Goal: Task Accomplishment & Management: Use online tool/utility

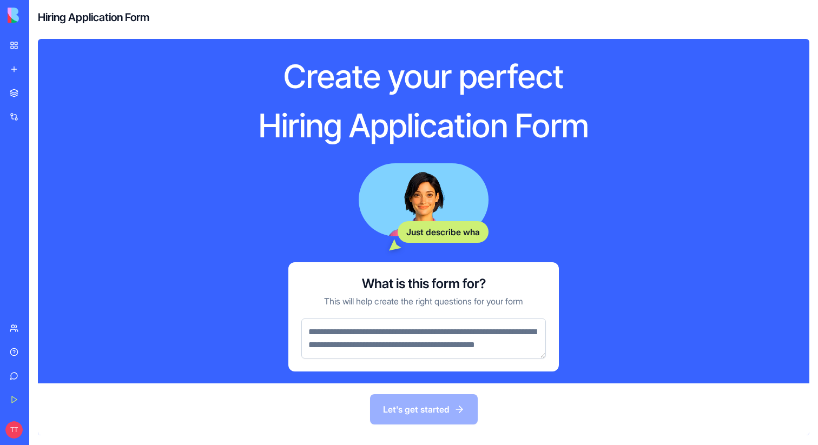
scroll to position [18, 0]
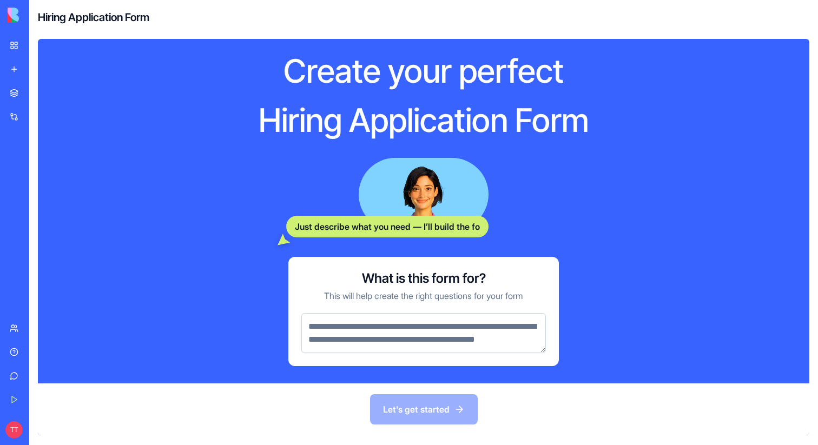
click at [415, 314] on textarea at bounding box center [423, 333] width 245 height 40
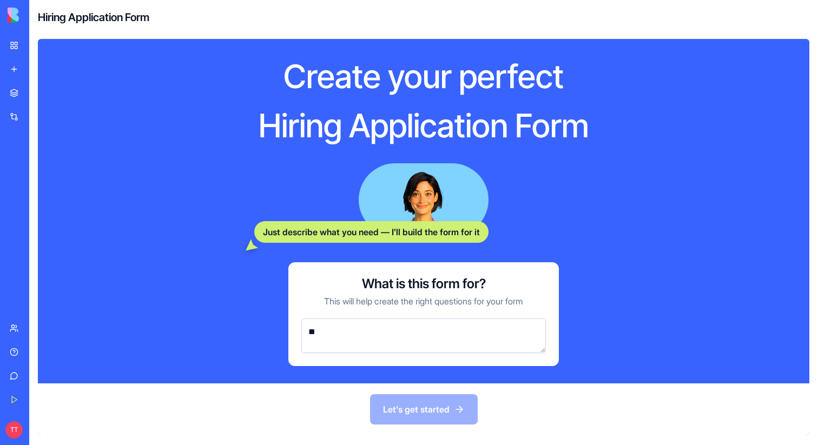
scroll to position [0, 0]
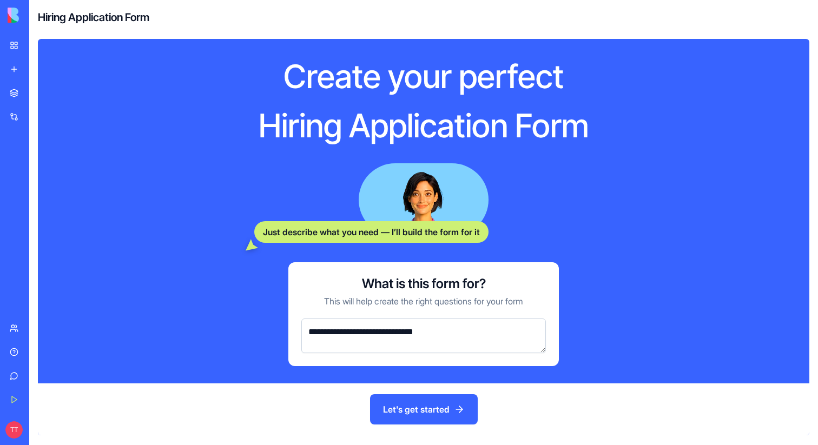
type textarea "**********"
click at [453, 404] on button "Let's get started" at bounding box center [424, 410] width 108 height 30
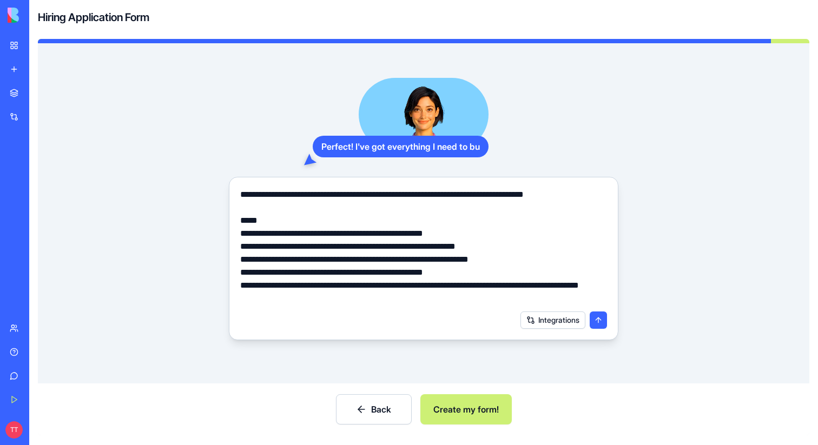
click at [478, 417] on button "Create my form!" at bounding box center [466, 410] width 91 height 30
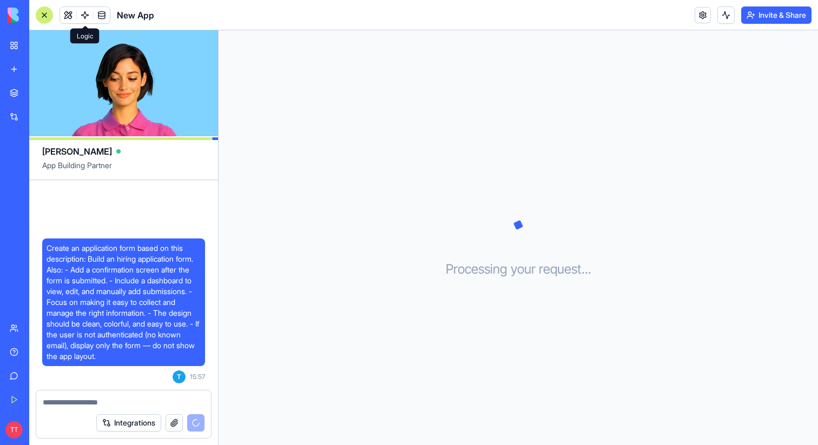
click at [85, 17] on link at bounding box center [85, 15] width 16 height 16
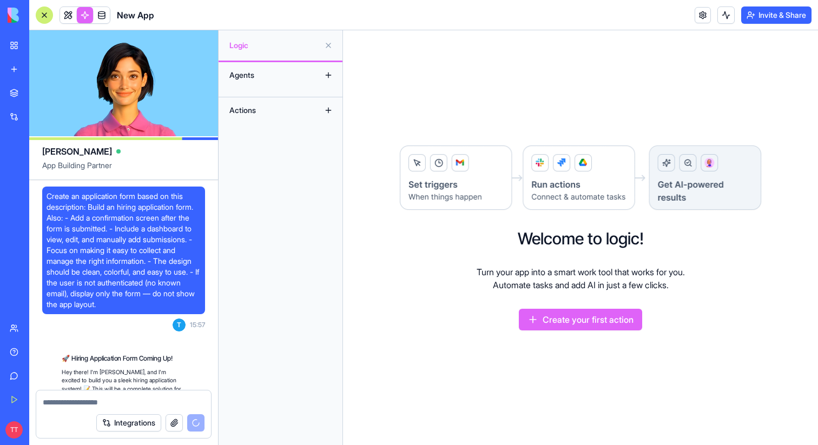
scroll to position [119, 0]
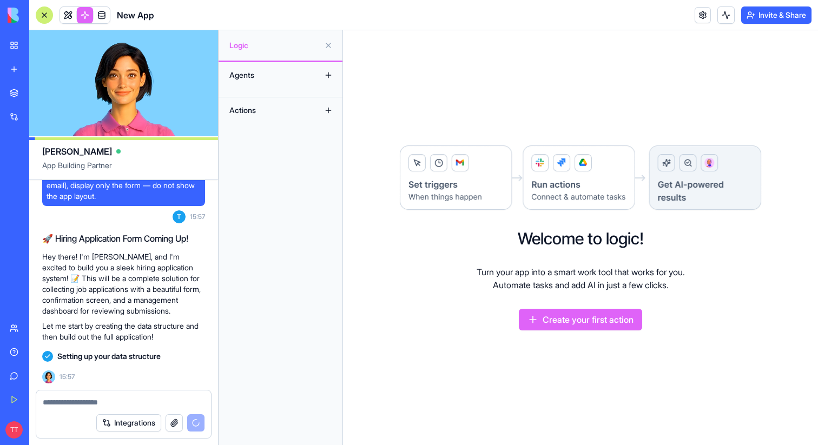
click at [85, 17] on link at bounding box center [85, 15] width 16 height 16
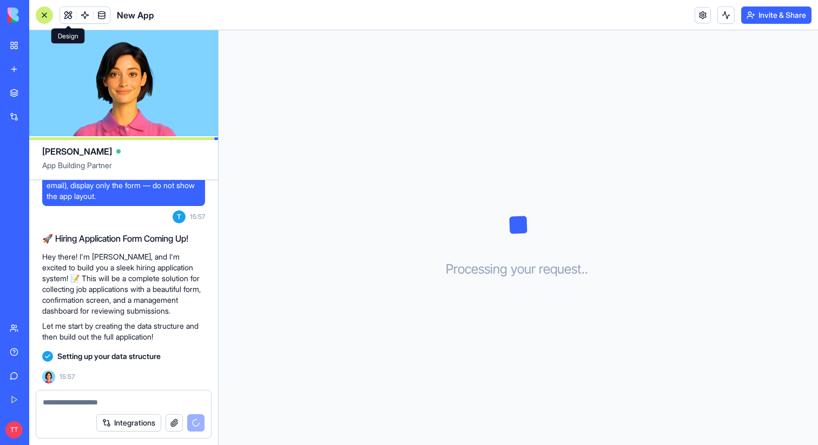
click at [67, 16] on button at bounding box center [68, 15] width 16 height 16
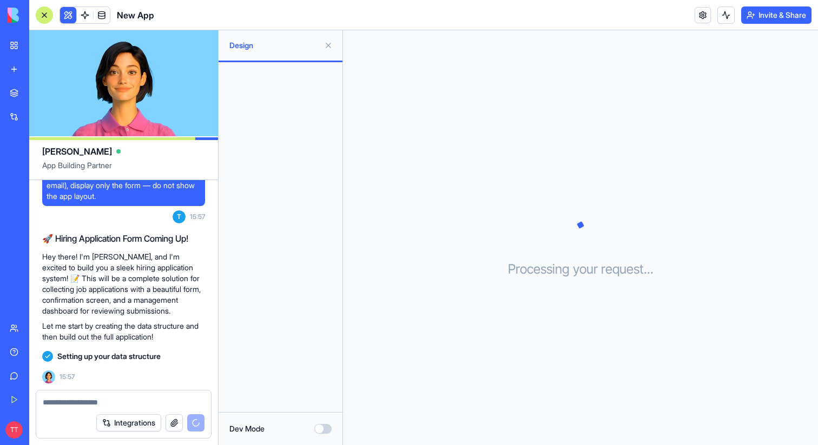
click at [67, 16] on button at bounding box center [68, 15] width 16 height 16
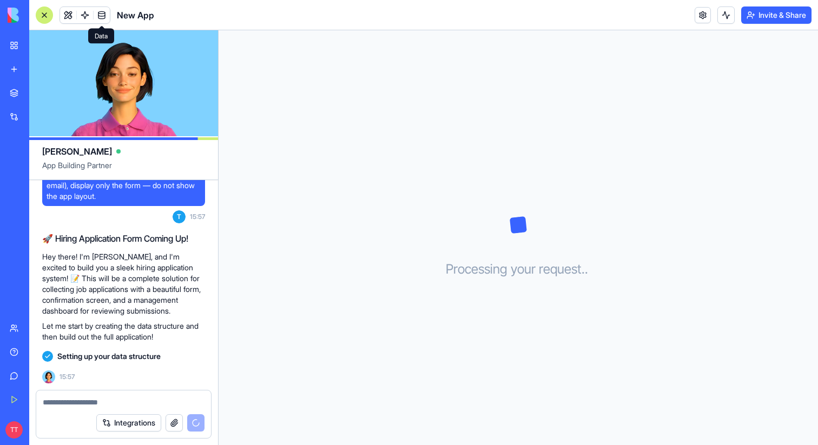
click at [97, 17] on span at bounding box center [102, 15] width 30 height 30
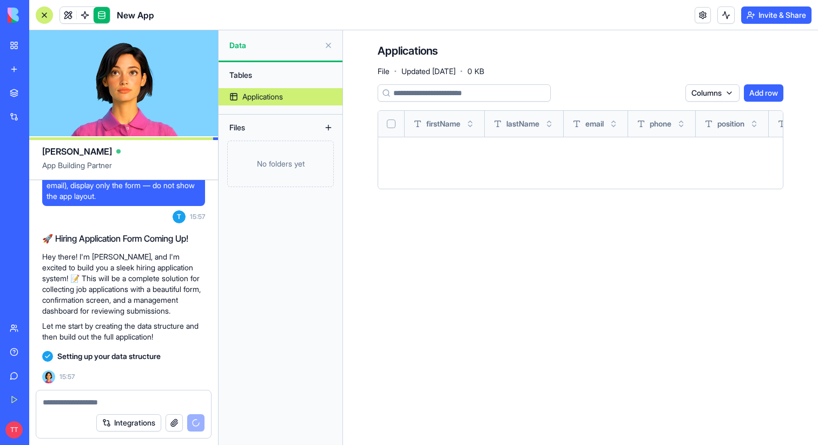
click at [98, 18] on link at bounding box center [102, 15] width 16 height 16
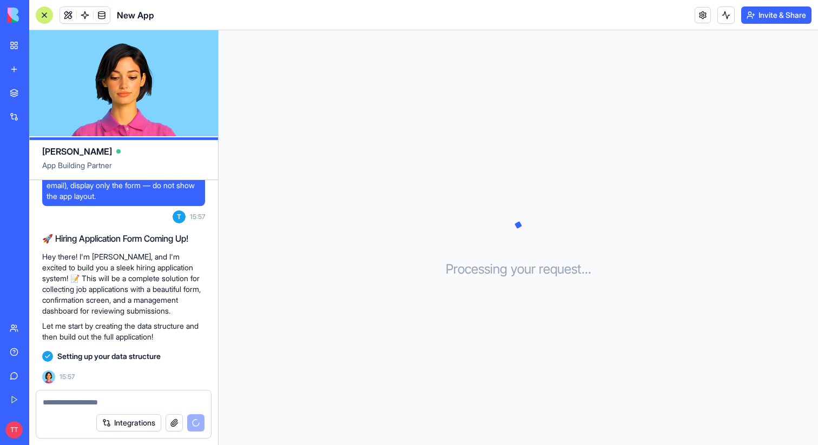
click at [20, 13] on img at bounding box center [41, 15] width 67 height 15
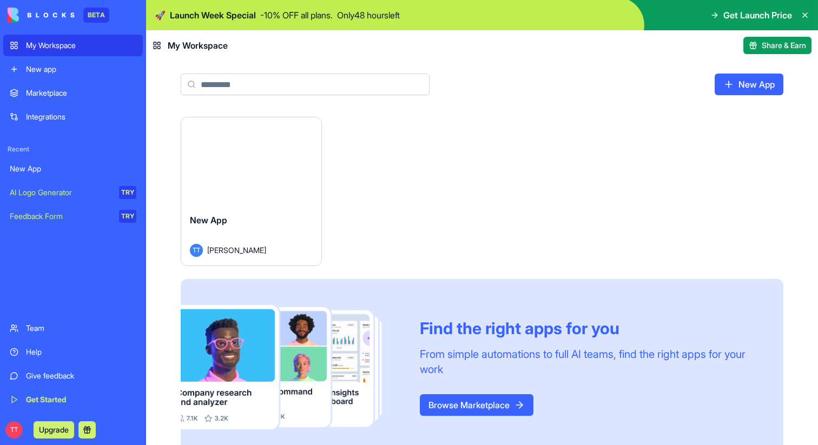
click at [266, 160] on button "Launch" at bounding box center [251, 161] width 81 height 22
